Goal: Navigation & Orientation: Find specific page/section

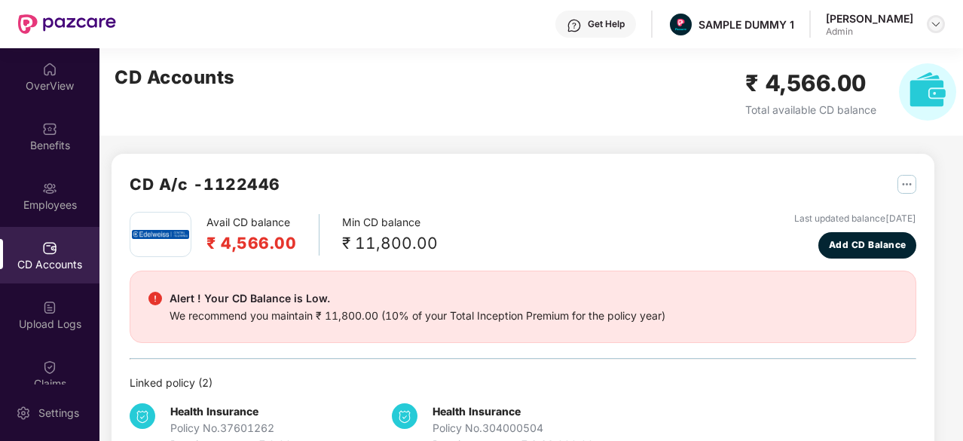
scroll to position [121, 0]
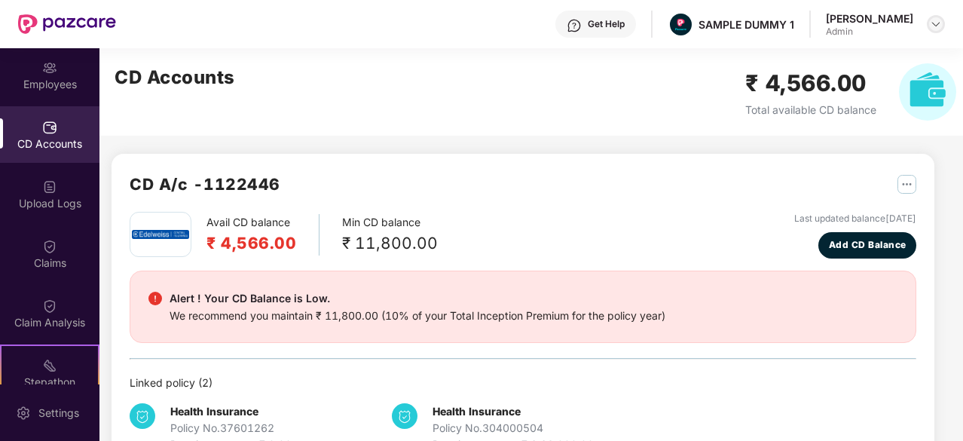
click at [935, 23] on img at bounding box center [935, 24] width 12 height 12
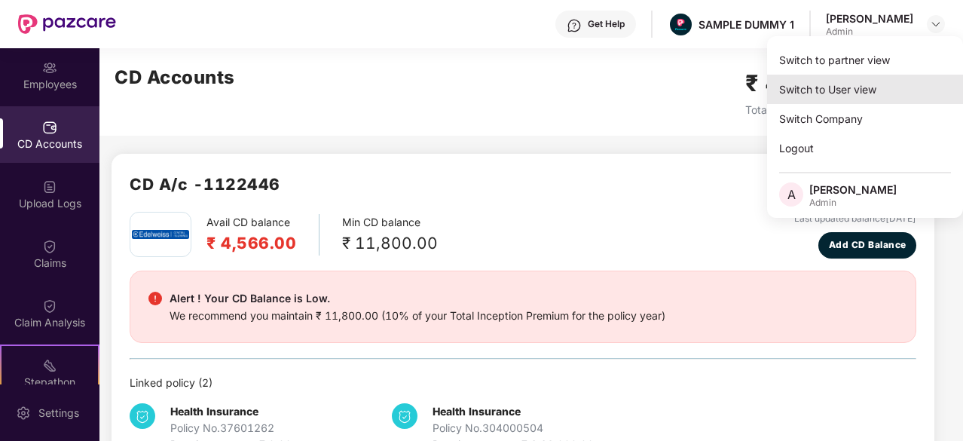
click at [856, 81] on div "Switch to User view" at bounding box center [865, 89] width 196 height 29
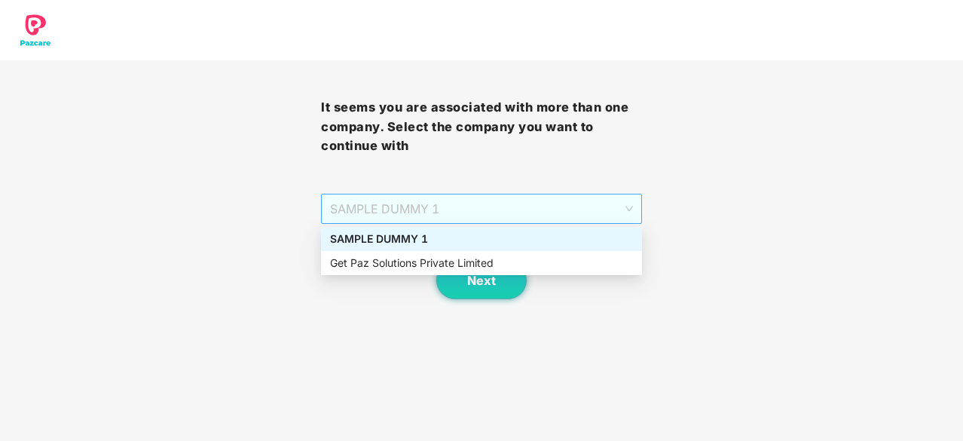
click at [579, 219] on span "SAMPLE DUMMY 1" at bounding box center [481, 208] width 303 height 29
click at [520, 243] on div "SAMPLE DUMMY 1" at bounding box center [481, 238] width 303 height 17
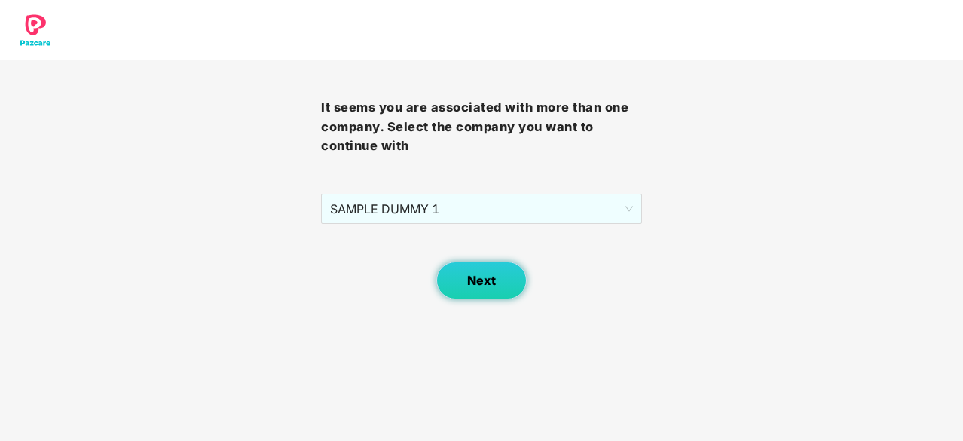
click at [483, 283] on span "Next" at bounding box center [481, 280] width 29 height 14
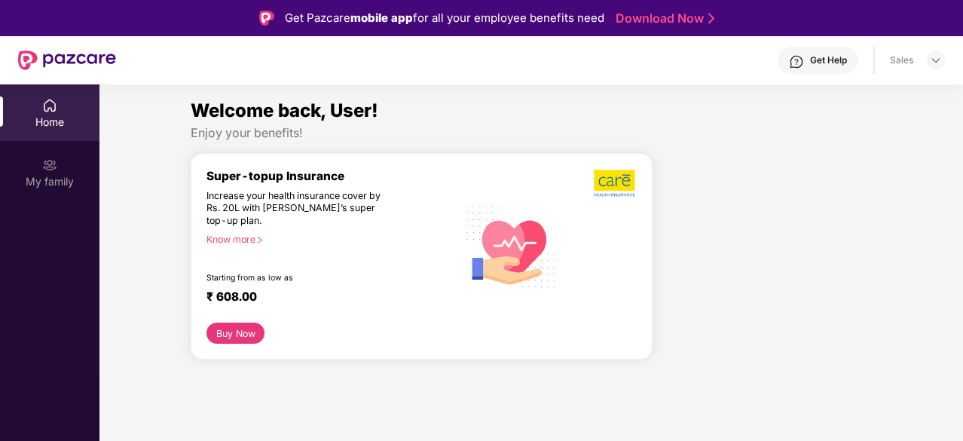
click at [946, 60] on header "Get Help Sales" at bounding box center [481, 60] width 963 height 48
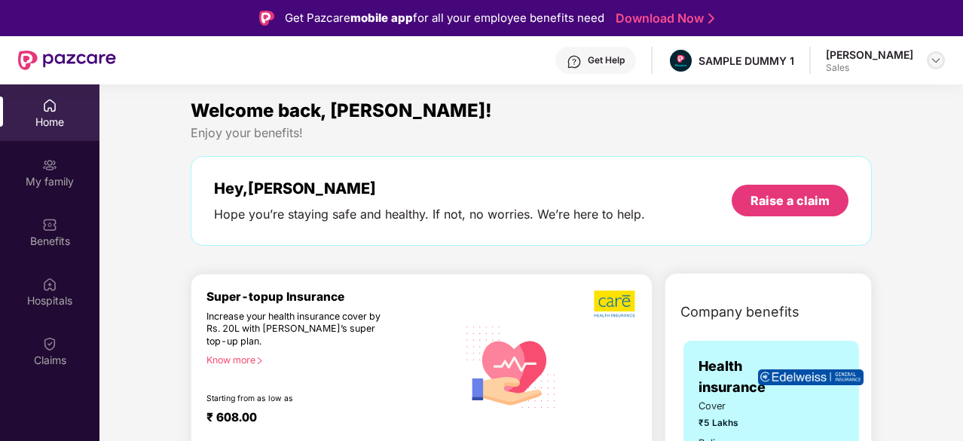
click at [934, 61] on img at bounding box center [935, 60] width 12 height 12
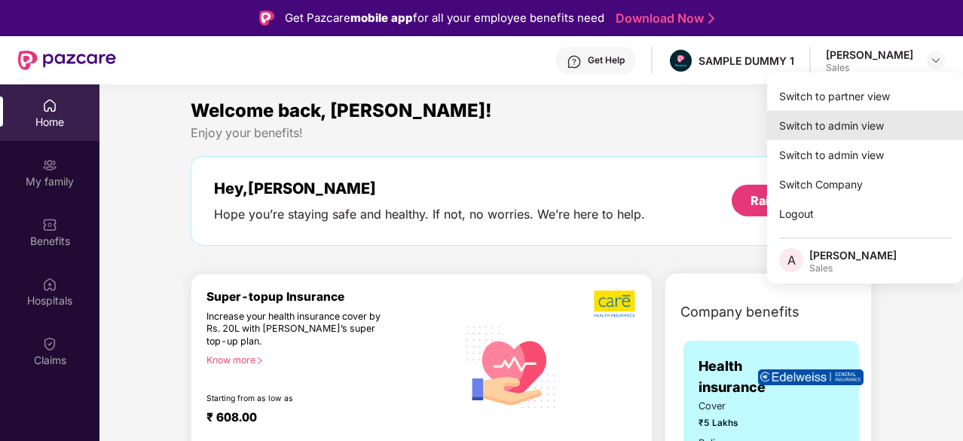
click at [886, 132] on div "Switch to admin view" at bounding box center [865, 125] width 196 height 29
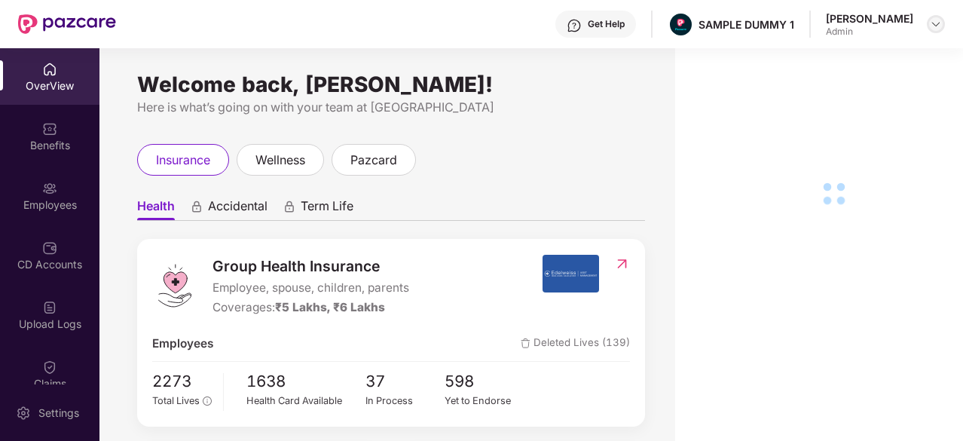
click at [942, 20] on div at bounding box center [935, 24] width 18 height 18
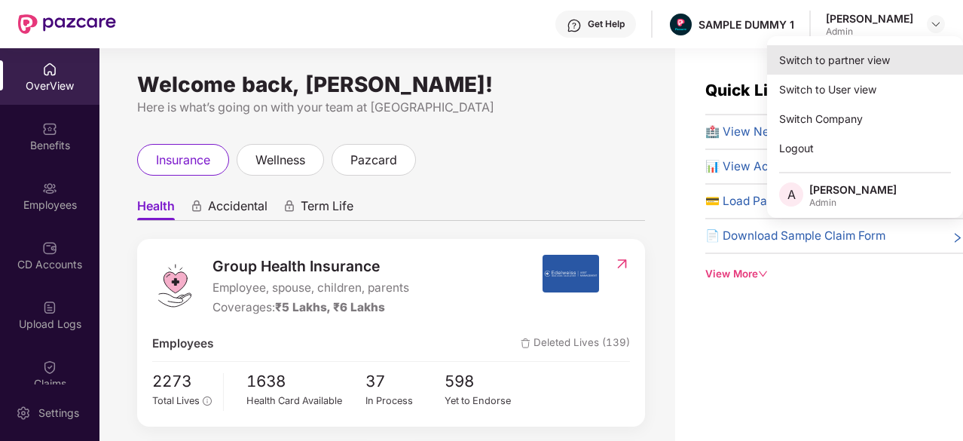
click at [887, 69] on div "Switch to partner view" at bounding box center [865, 59] width 196 height 29
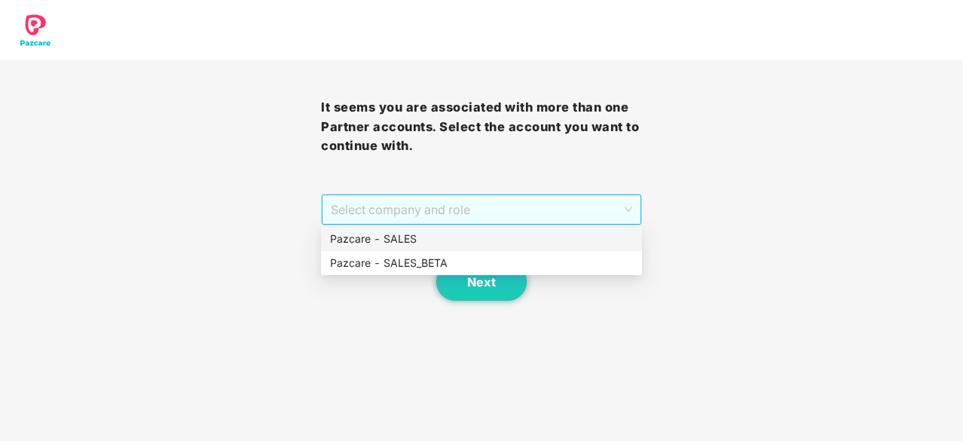
click at [582, 209] on span "Select company and role" at bounding box center [481, 209] width 301 height 29
click at [532, 249] on div "Pazcare - SALES" at bounding box center [481, 239] width 321 height 24
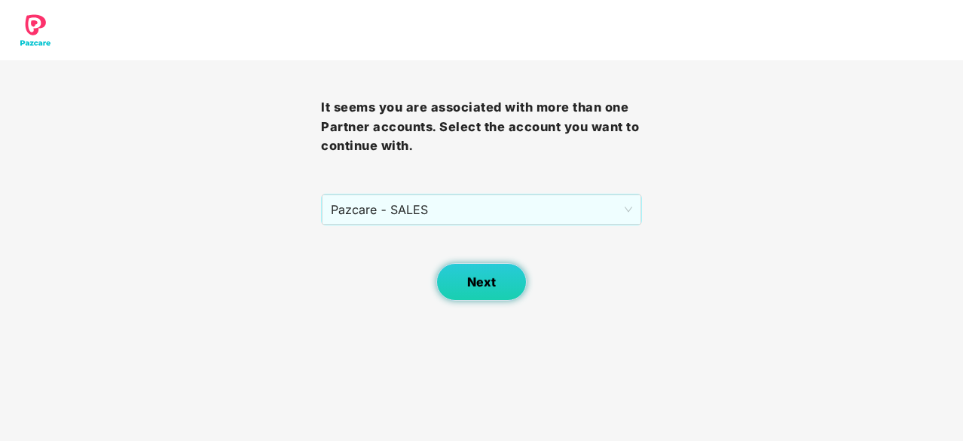
click at [496, 287] on button "Next" at bounding box center [481, 282] width 90 height 38
